Goal: Information Seeking & Learning: Find specific fact

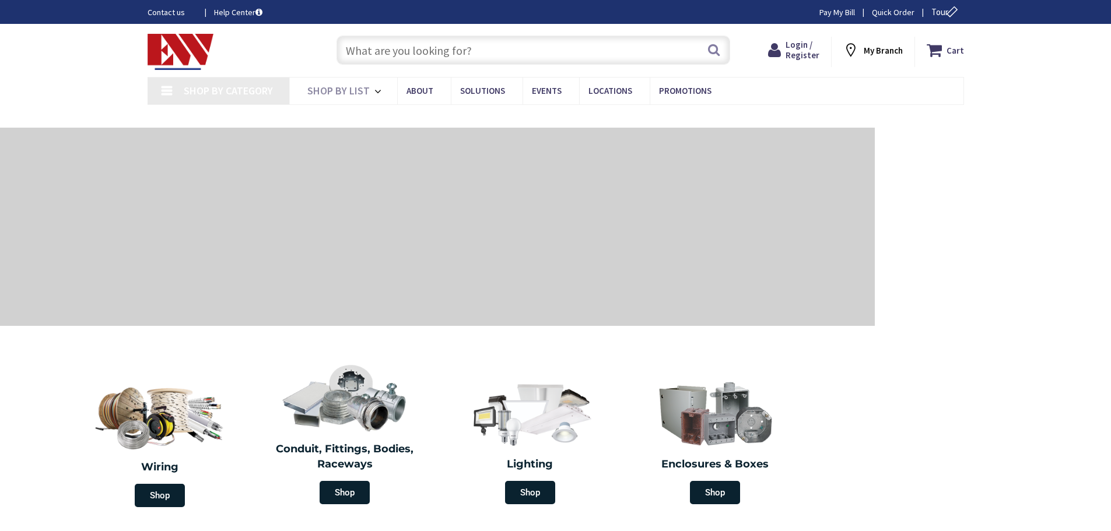
click at [454, 55] on input "text" at bounding box center [534, 50] width 394 height 29
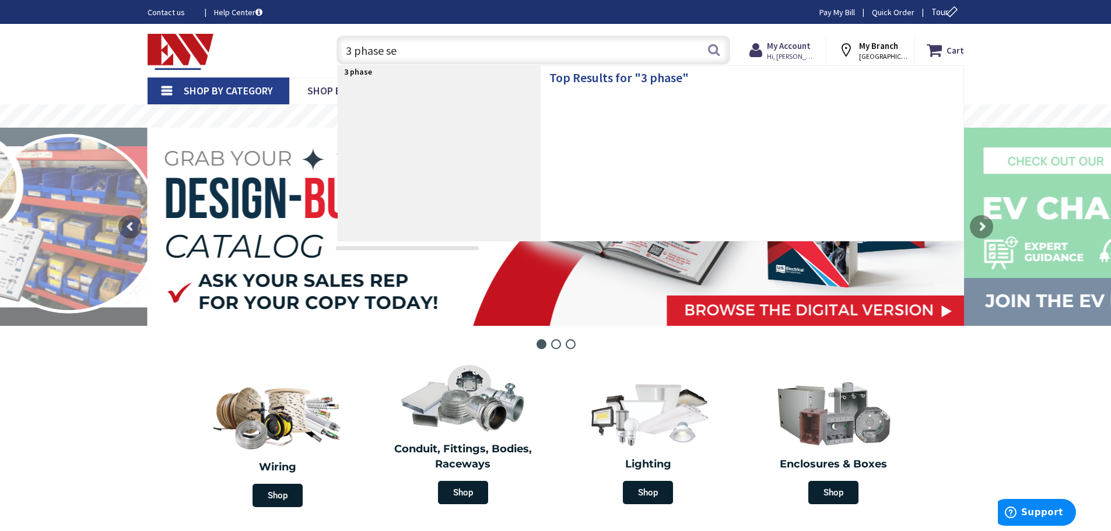
type input "3 phase ser"
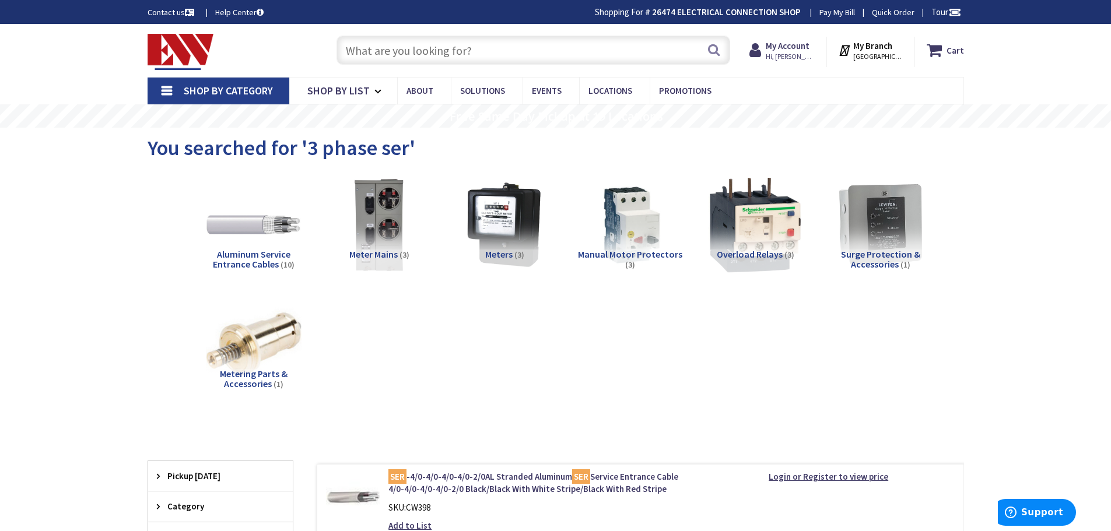
click at [465, 47] on input "text" at bounding box center [534, 50] width 394 height 29
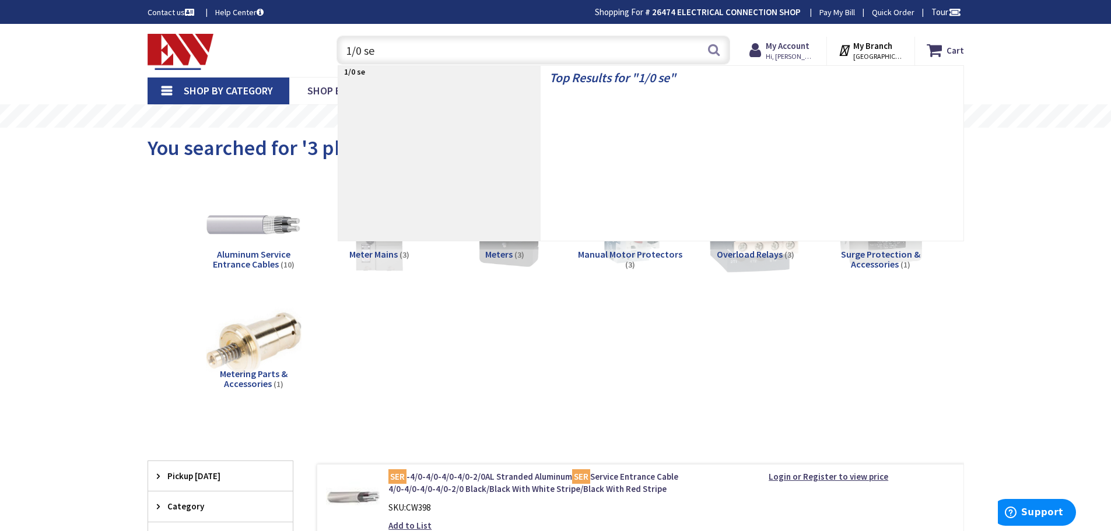
type input "1/0 ser"
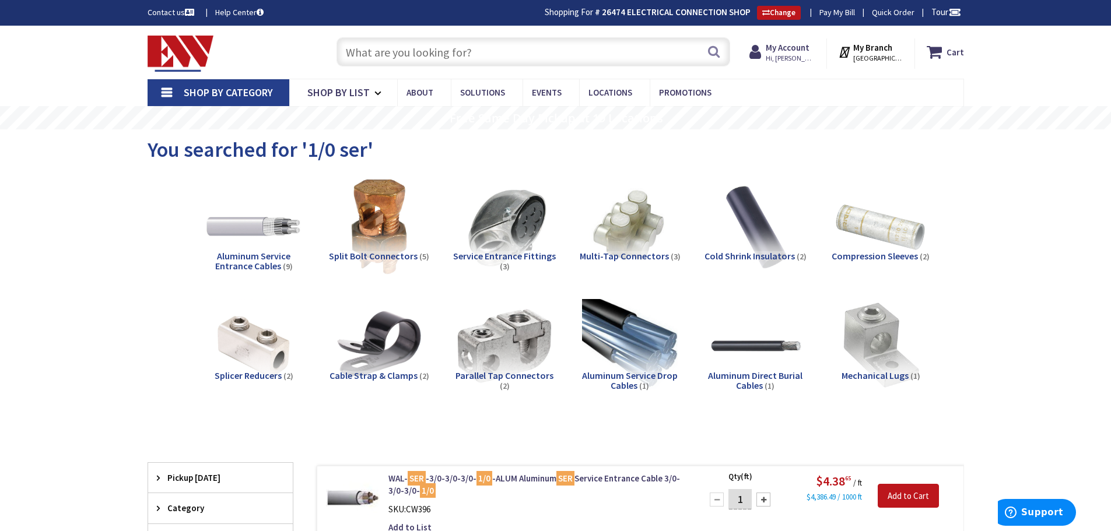
click at [474, 44] on input "text" at bounding box center [534, 51] width 394 height 29
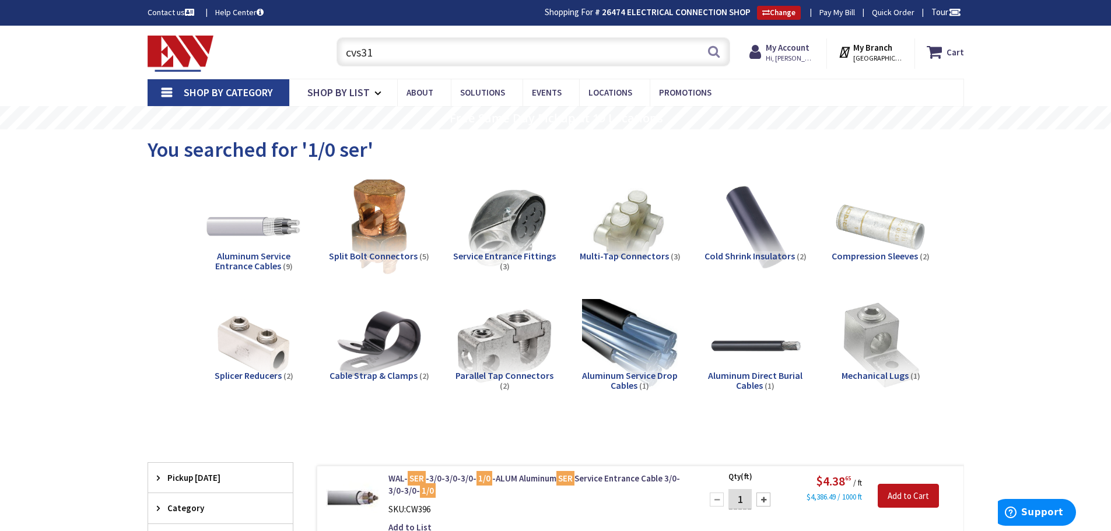
drag, startPoint x: 398, startPoint y: 47, endPoint x: 325, endPoint y: 51, distance: 73.0
click at [325, 51] on div "cvs31 cvs31 Search" at bounding box center [530, 51] width 417 height 37
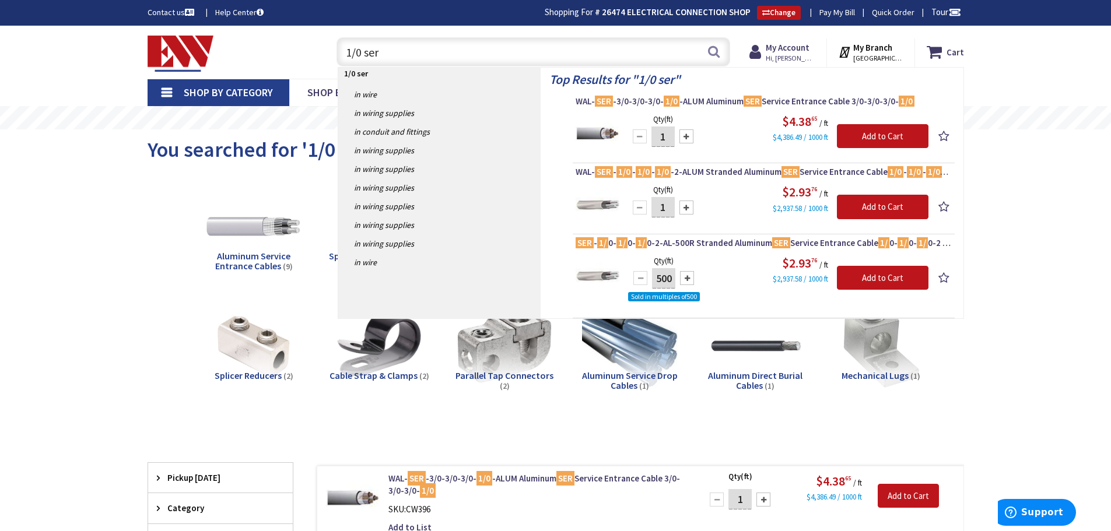
drag, startPoint x: 362, startPoint y: 52, endPoint x: 313, endPoint y: 51, distance: 49.6
click at [313, 51] on div "Toggle Nav 1/0 ser 1/0 ser Search Cart My Cart Close" at bounding box center [556, 52] width 834 height 39
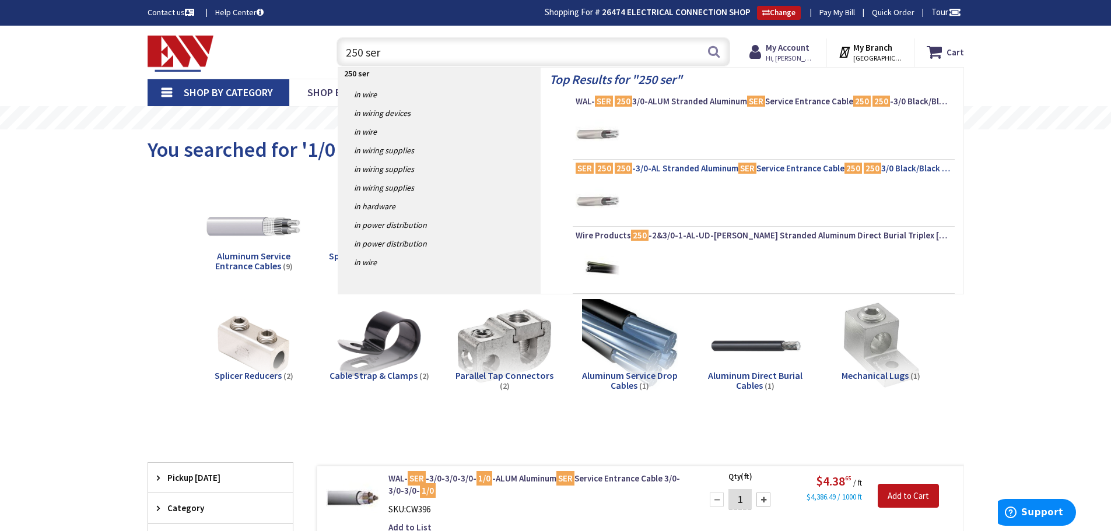
type input "250 ser"
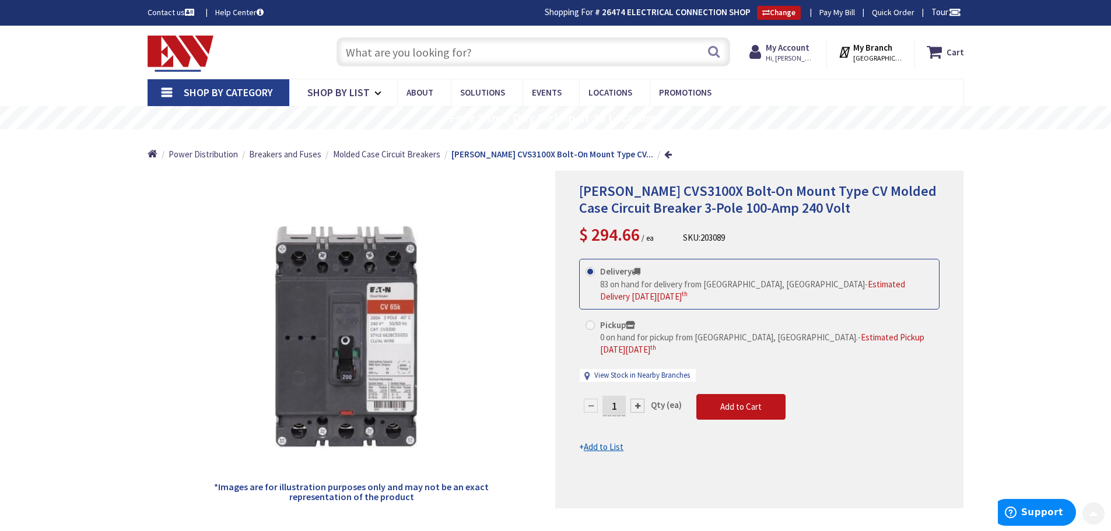
click at [404, 39] on input "text" at bounding box center [534, 51] width 394 height 29
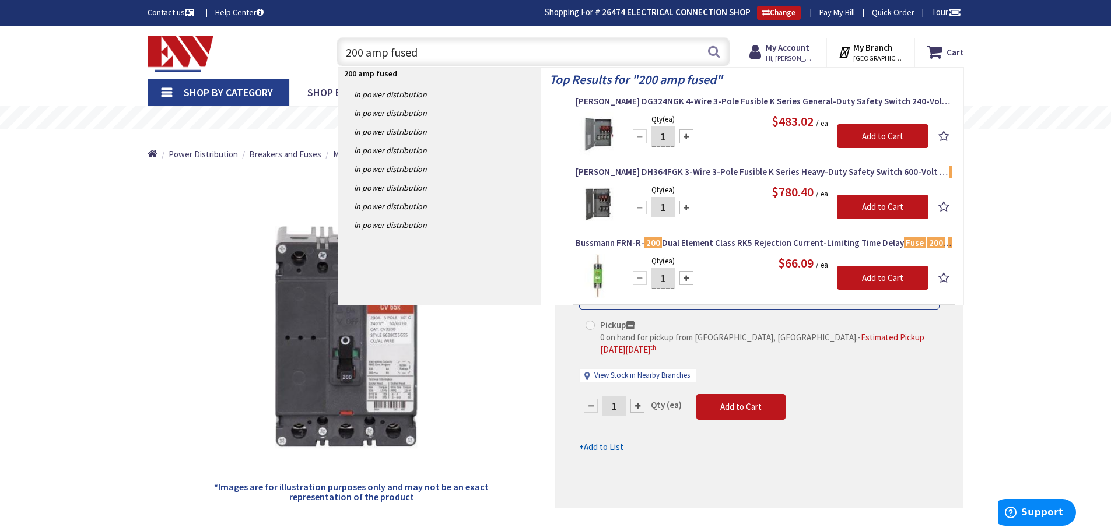
click at [422, 51] on input "200 amp fused" at bounding box center [534, 51] width 394 height 29
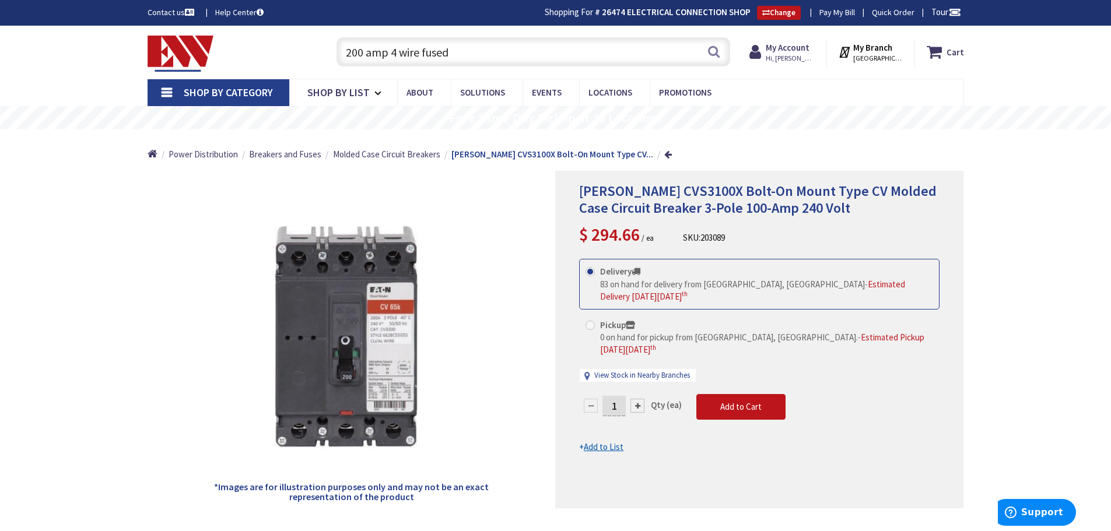
drag, startPoint x: 484, startPoint y: 48, endPoint x: 285, endPoint y: 48, distance: 198.9
click at [285, 48] on div "Toggle Nav 200 amp 4 wire fused 200 amp 4 wire fused Search Cart My Cart Close" at bounding box center [556, 52] width 834 height 39
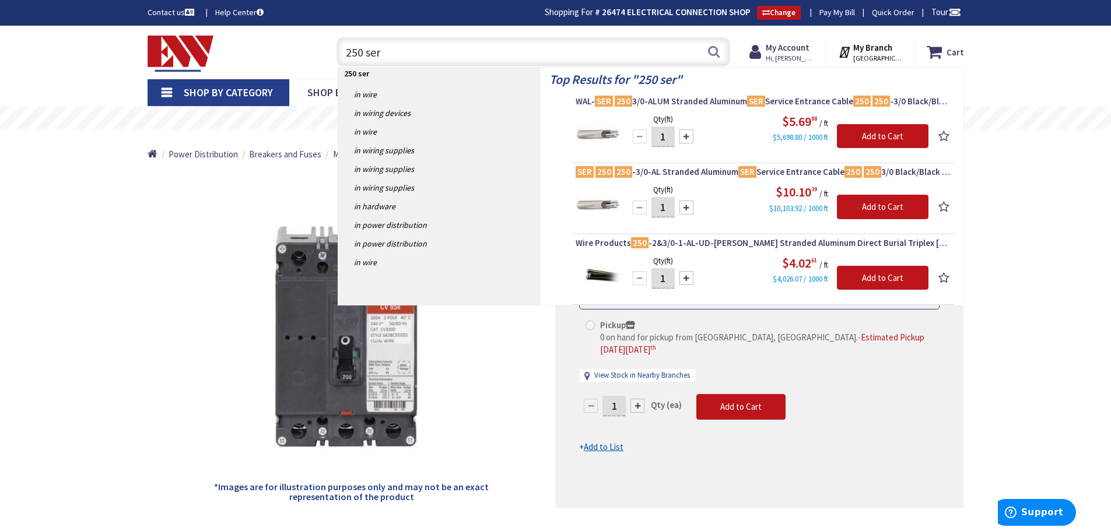
drag, startPoint x: 363, startPoint y: 44, endPoint x: 328, endPoint y: 40, distance: 35.2
click at [328, 40] on div "250 ser 250 ser Search" at bounding box center [530, 51] width 417 height 37
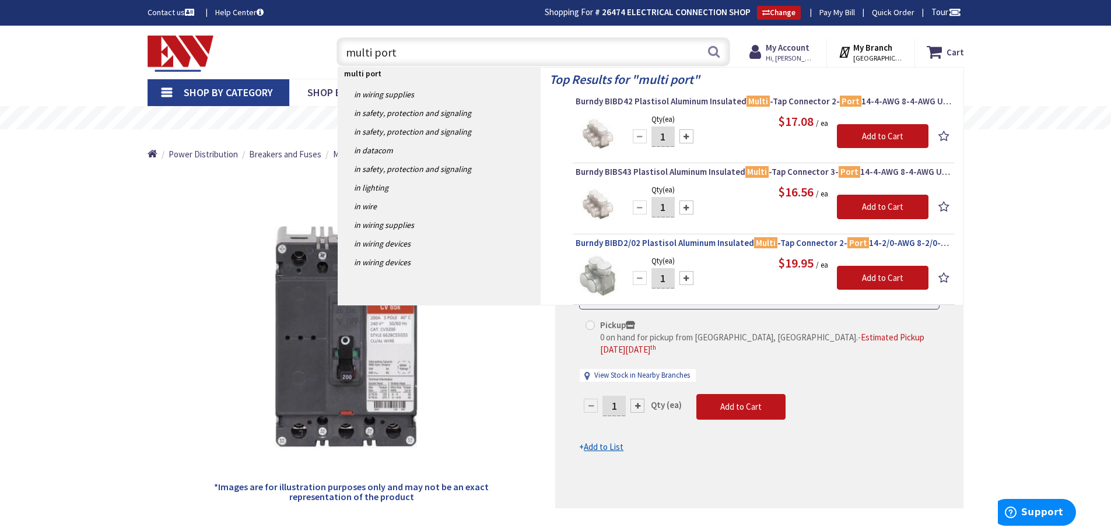
type input "multi port"
drag, startPoint x: 464, startPoint y: 52, endPoint x: 346, endPoint y: 52, distance: 117.2
click at [346, 52] on input "multi port" at bounding box center [534, 51] width 394 height 29
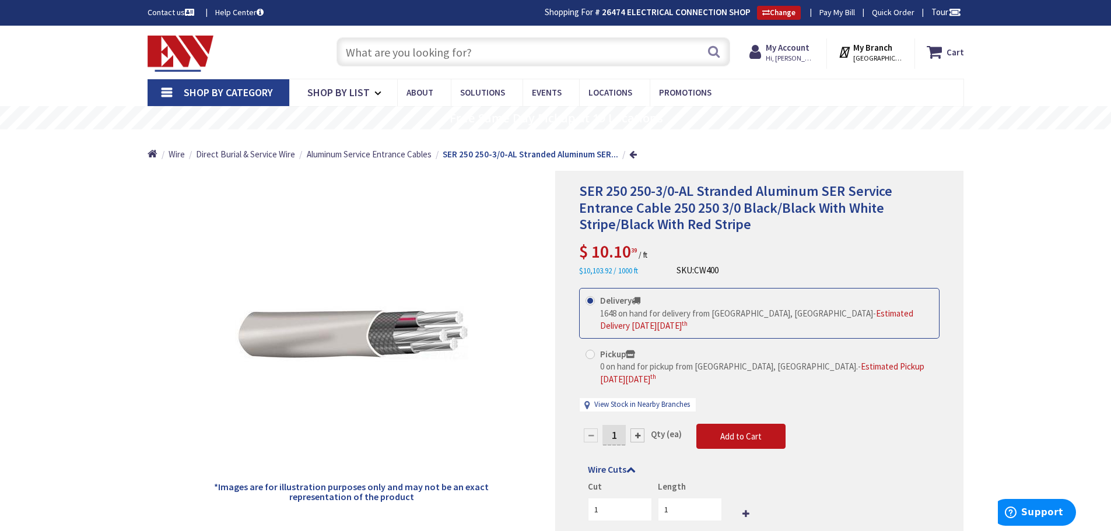
click at [446, 51] on input "text" at bounding box center [534, 51] width 394 height 29
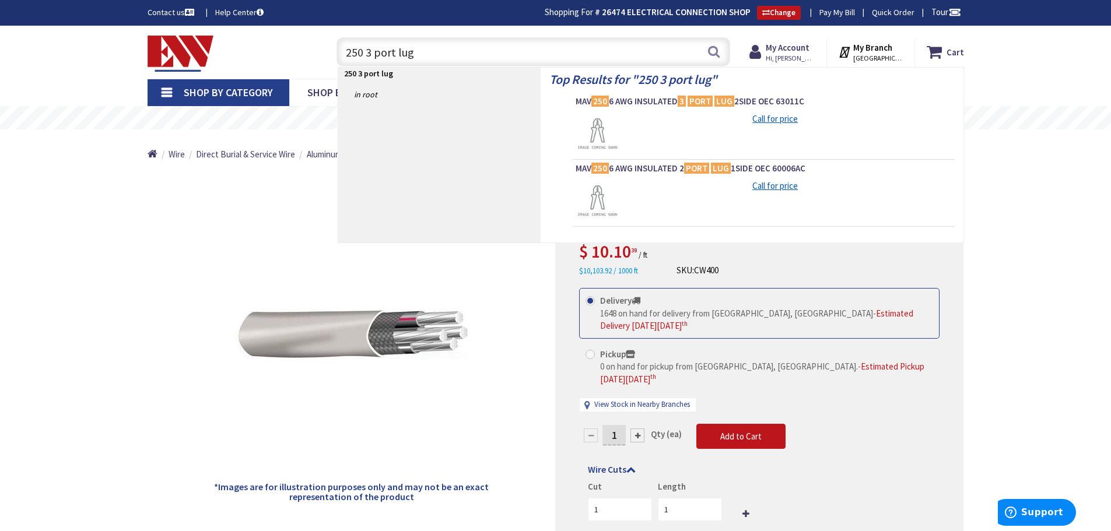
drag, startPoint x: 493, startPoint y: 52, endPoint x: 365, endPoint y: 52, distance: 128.3
click at [365, 52] on input "250 3 port lug" at bounding box center [534, 51] width 394 height 29
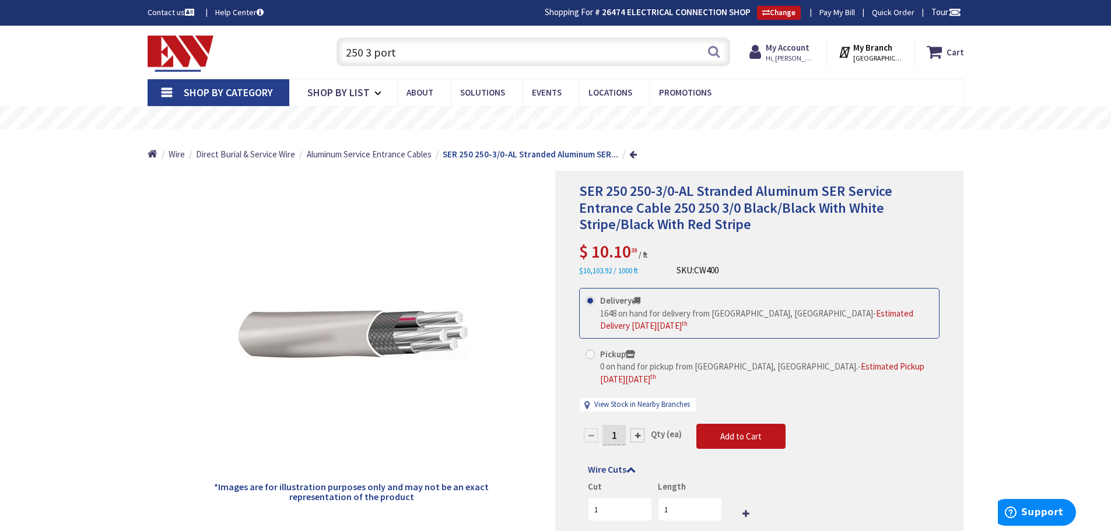
type input "250 3 port"
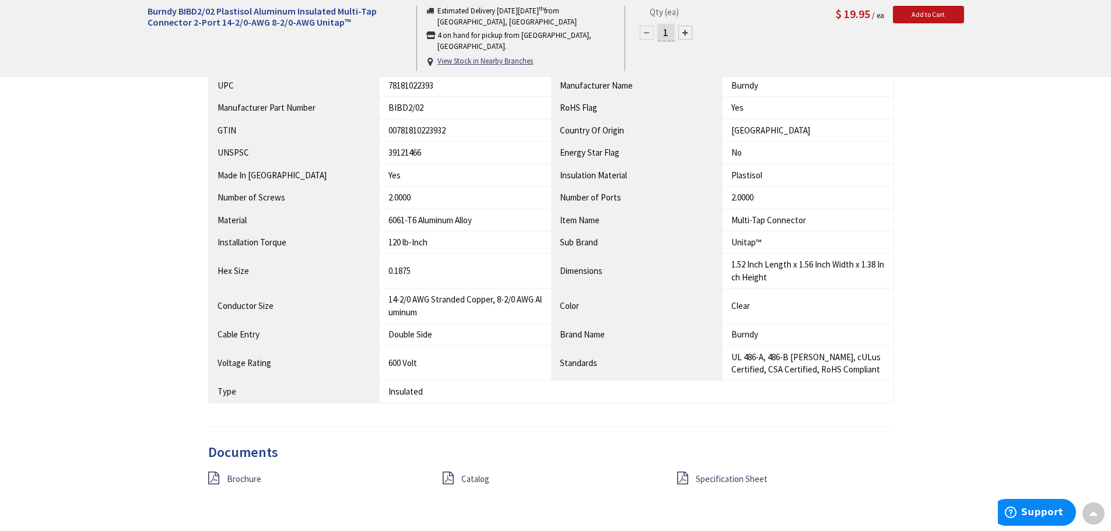
scroll to position [933, 0]
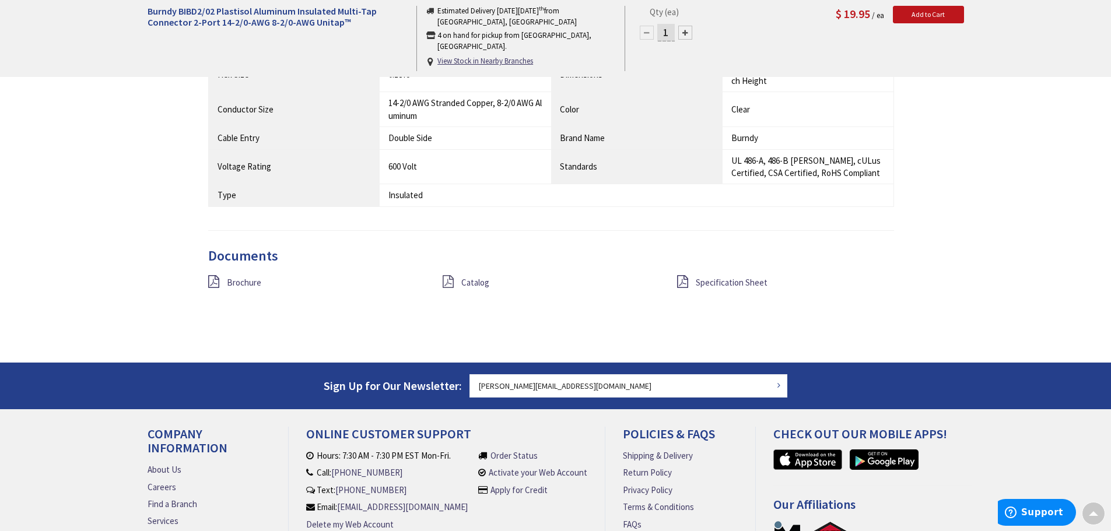
click at [448, 283] on icon at bounding box center [448, 281] width 11 height 13
click at [227, 283] on span "Brochure" at bounding box center [244, 282] width 34 height 11
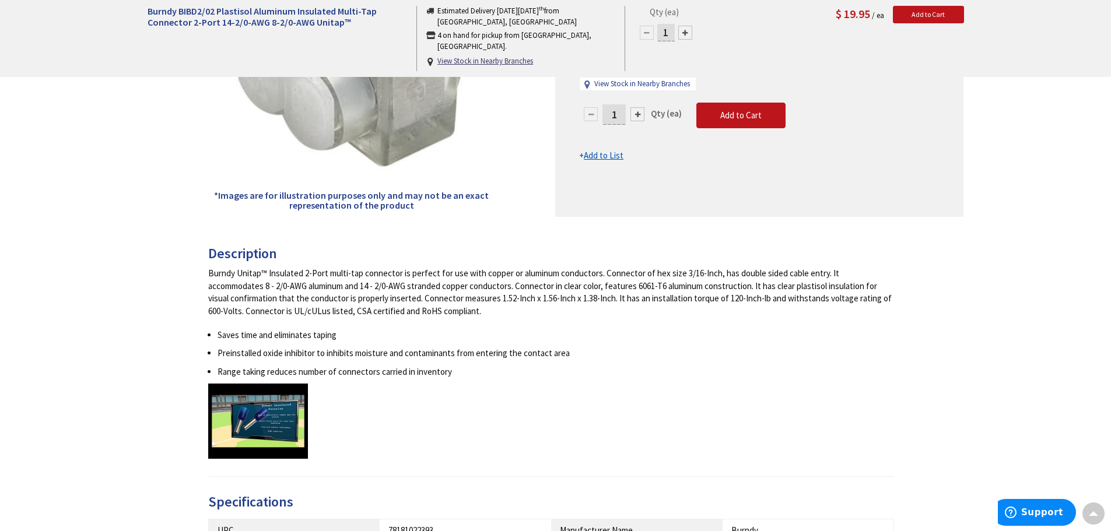
scroll to position [0, 0]
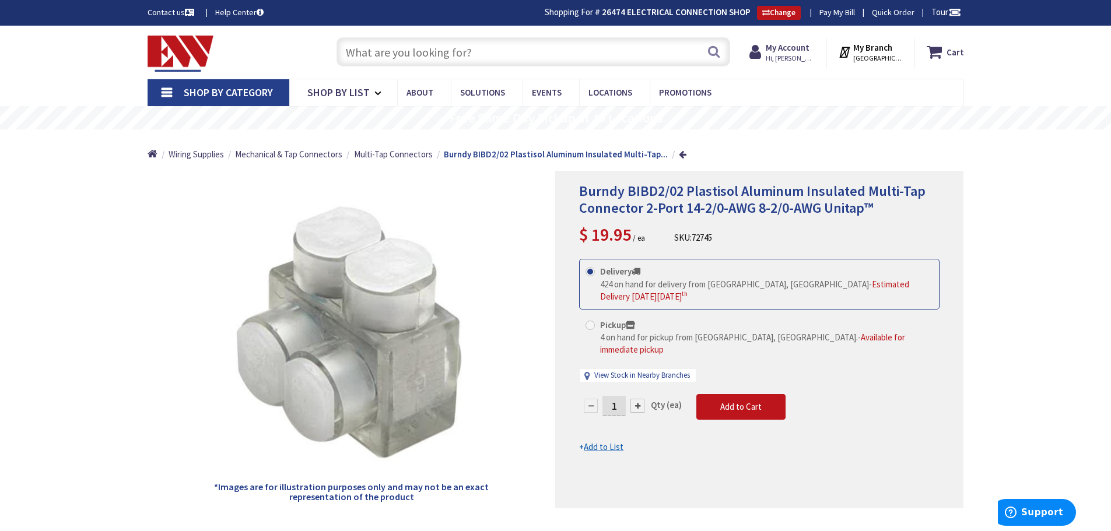
click at [446, 41] on input "text" at bounding box center [534, 51] width 394 height 29
paste input "BIBS250-3"
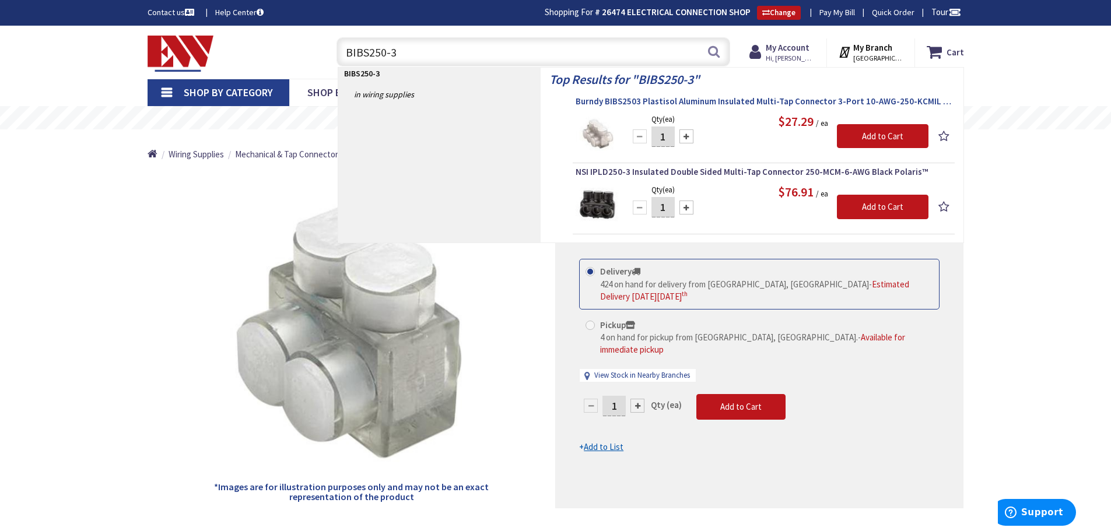
type input "BIBS250-3"
click at [646, 102] on span "Burndy BIBS2503 Plastisol Aluminum Insulated Multi-Tap Connector 3-Port 10-AWG-…" at bounding box center [764, 102] width 376 height 12
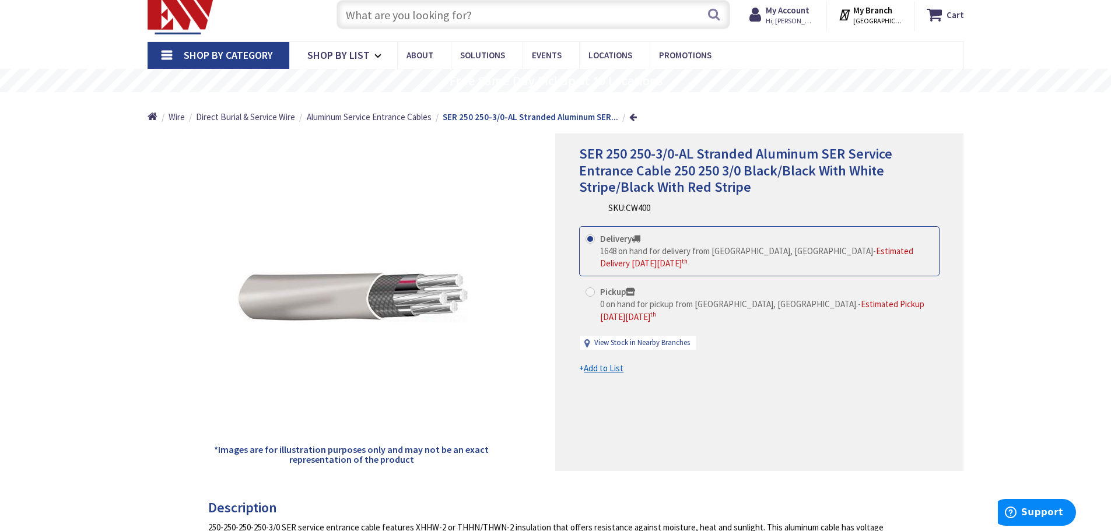
scroll to position [58, 0]
